Goal: Information Seeking & Learning: Find specific page/section

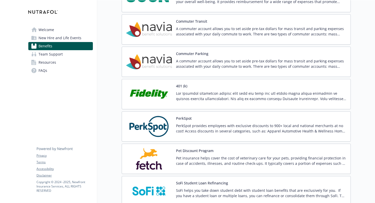
scroll to position [852, 0]
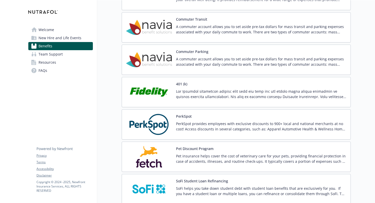
click at [145, 91] on img at bounding box center [149, 92] width 46 height 22
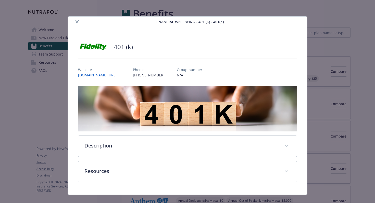
scroll to position [852, 0]
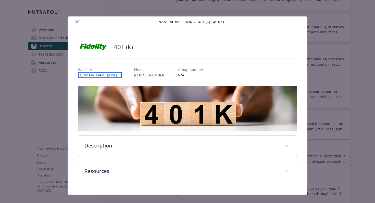
click at [101, 76] on link "[DOMAIN_NAME][URL]" at bounding box center [100, 75] width 44 height 6
